Goal: Find specific page/section: Find specific page/section

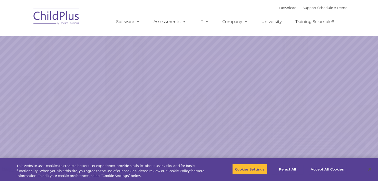
select select "MEDIUM"
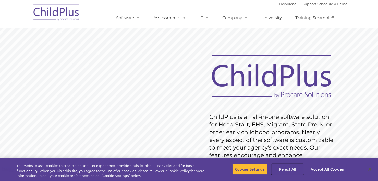
click at [293, 166] on button "Reject All" at bounding box center [288, 168] width 32 height 11
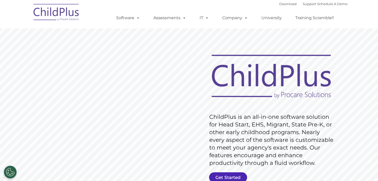
click at [242, 174] on link "Get Started" at bounding box center [228, 177] width 38 height 10
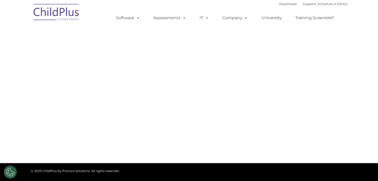
select select "MEDIUM"
